Goal: Find specific page/section: Find specific page/section

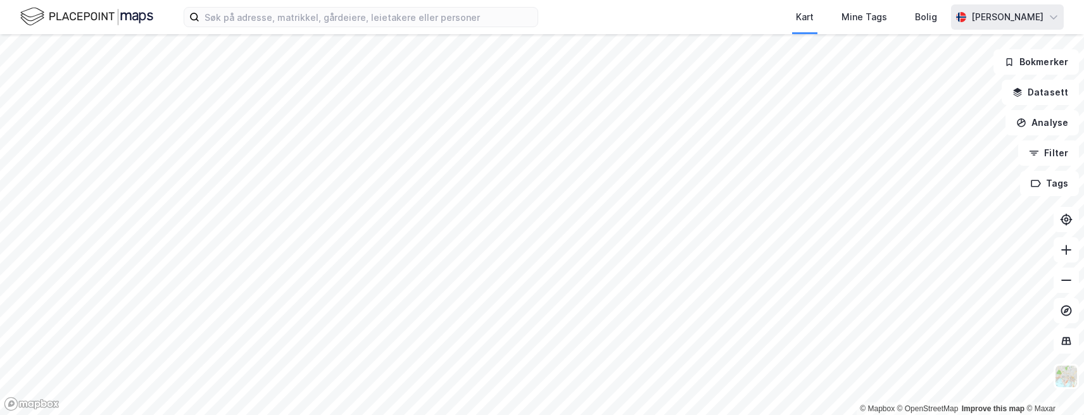
click at [1016, 29] on div "[PERSON_NAME]" at bounding box center [1007, 16] width 113 height 25
click at [673, 14] on div "Kart Mine Tags Bolig" at bounding box center [775, 17] width 352 height 34
